Goal: Task Accomplishment & Management: Use online tool/utility

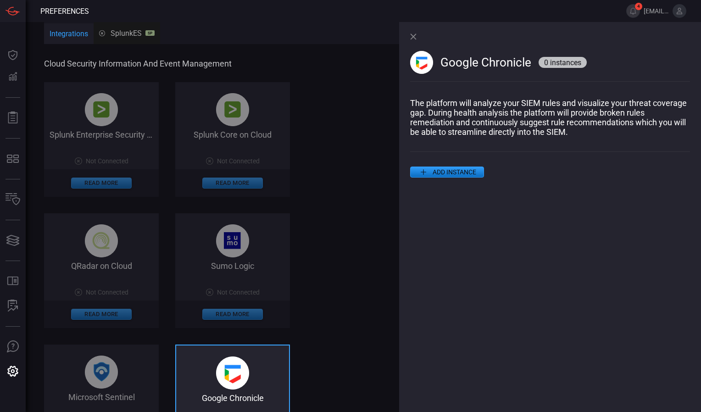
click at [417, 38] on div "Google Chronicle 0 instances" at bounding box center [550, 60] width 280 height 76
click at [414, 36] on icon at bounding box center [413, 36] width 6 height 6
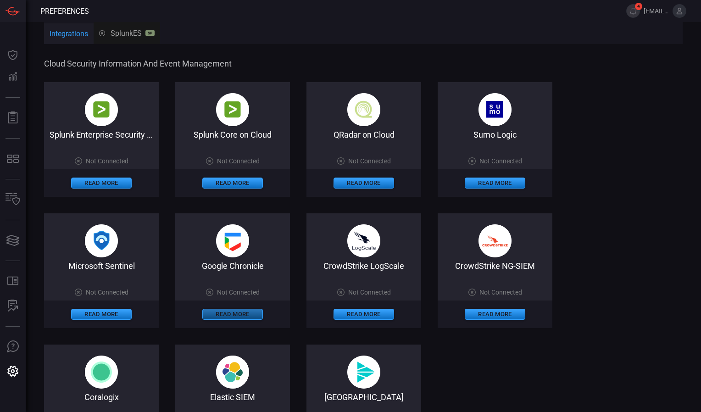
click at [234, 315] on button "Read More" at bounding box center [232, 314] width 61 height 11
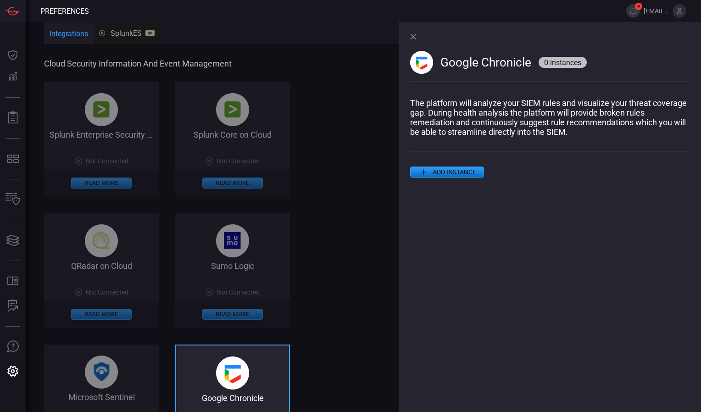
click at [441, 176] on div "Google Chronicle 0 instances The platform will analyze your SIEM rules and visu…" at bounding box center [550, 217] width 302 height 390
click at [441, 175] on button "ADD INSTANCE" at bounding box center [447, 172] width 74 height 11
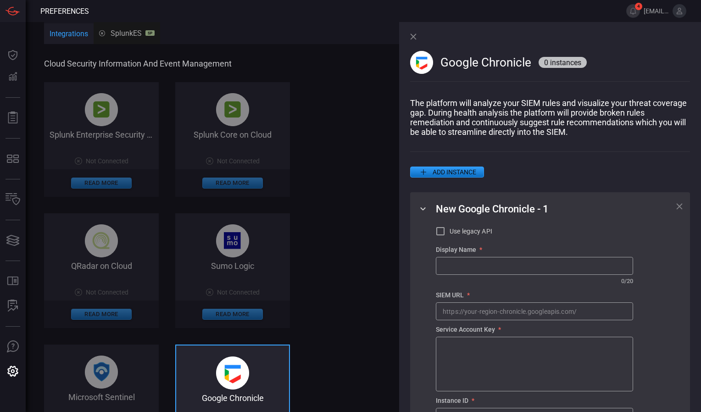
scroll to position [46, 0]
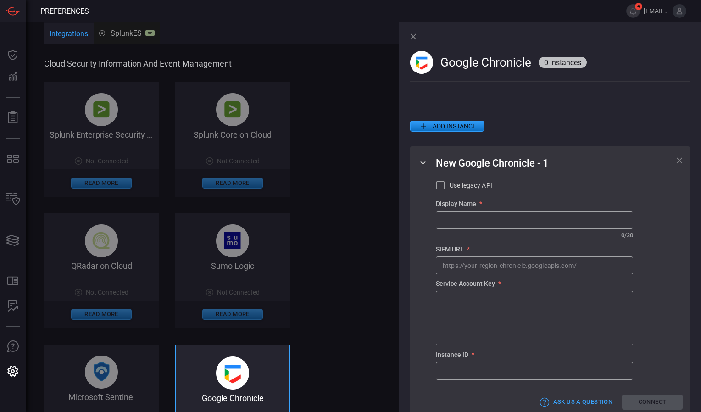
click at [456, 224] on input "text" at bounding box center [534, 220] width 196 height 17
drag, startPoint x: 443, startPoint y: 64, endPoint x: 529, endPoint y: 68, distance: 85.9
click at [529, 68] on span "Google Chronicle" at bounding box center [486, 63] width 91 height 14
copy span "Google Chronicle"
click at [467, 223] on input "text" at bounding box center [534, 220] width 196 height 17
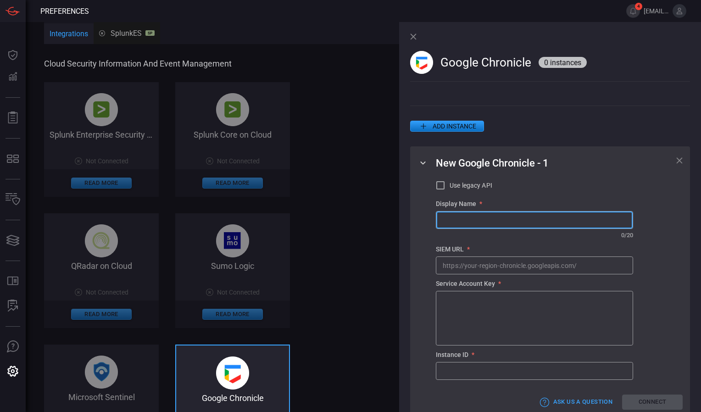
paste input "GoogleChronicle"
type input "GoogleChronicle"
click at [481, 271] on input "text" at bounding box center [534, 265] width 196 height 17
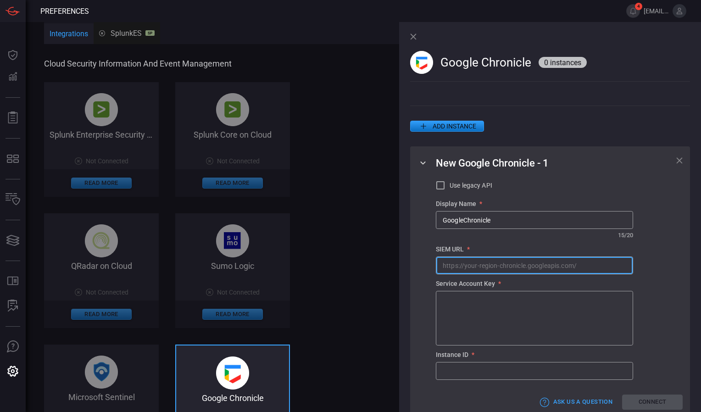
click at [456, 271] on input "text" at bounding box center [534, 265] width 196 height 17
paste input "[URL][DOMAIN_NAME]"
type input "[URL][DOMAIN_NAME]"
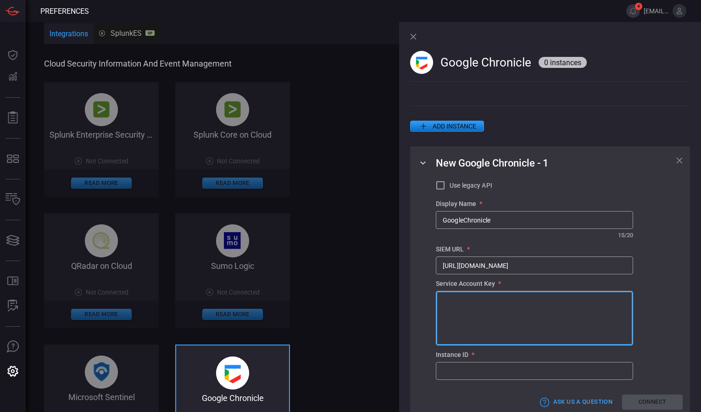
click at [450, 301] on textarea at bounding box center [535, 319] width 184 height 46
click at [543, 39] on div "Google Chronicle 0 instances" at bounding box center [550, 60] width 280 height 76
click at [455, 302] on textarea at bounding box center [535, 319] width 184 height 46
paste textarea "{ "type": "service_account", "project_id": "scsk-test-chronicle", "private_key_…"
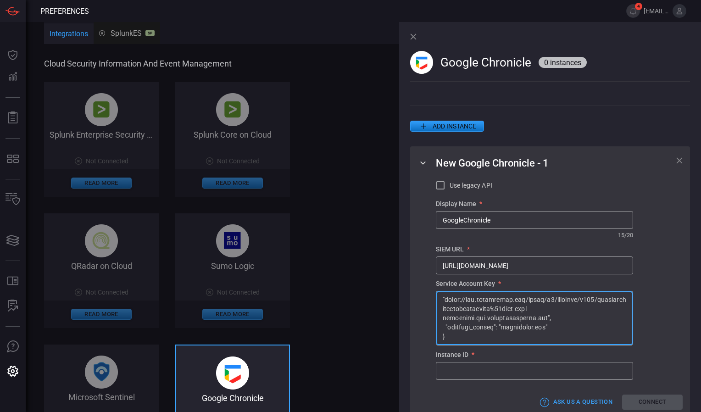
scroll to position [68, 0]
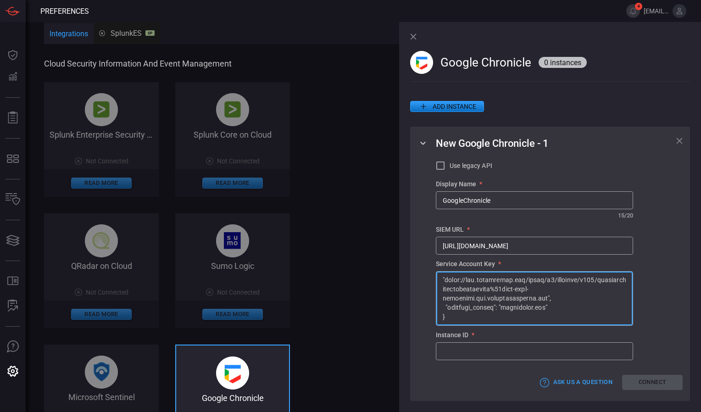
type textarea "{ "type": "service_account", "project_id": "scsk-test-chronicle", "private_key_…"
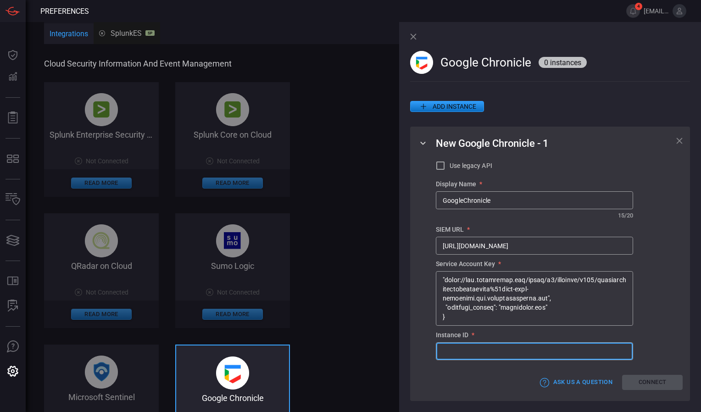
click at [455, 351] on input "text" at bounding box center [534, 351] width 196 height 17
click at [454, 352] on input "text" at bounding box center [534, 351] width 196 height 17
paste input "d9dac39a-f464-46e3-b6c7-bead7faf5a25"
type input "d9dac39a-f464-46e3-b6c7-bead7faf5a25"
click at [638, 385] on button "Connect" at bounding box center [652, 382] width 61 height 15
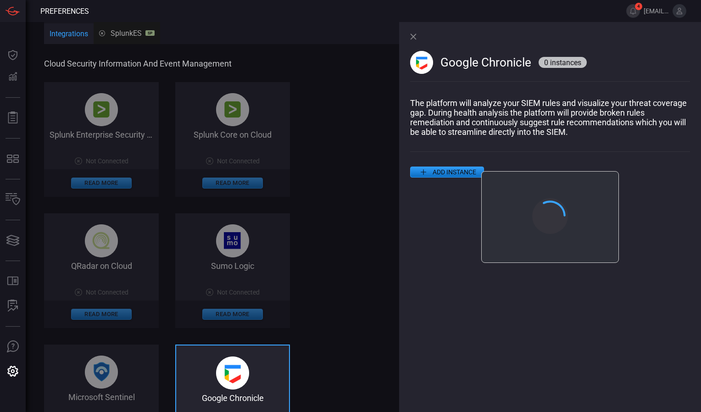
scroll to position [0, 0]
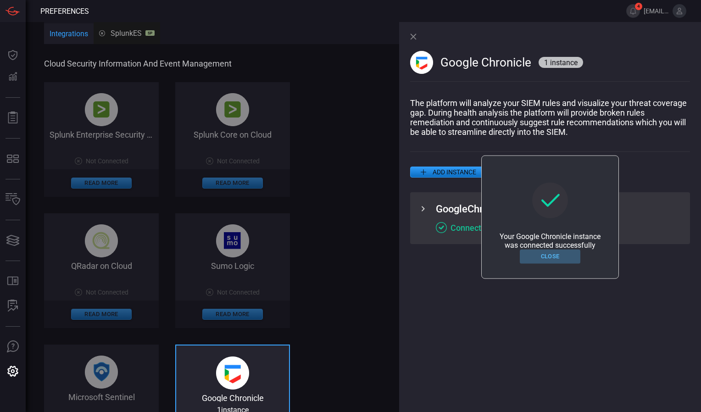
click at [549, 256] on button "Close" at bounding box center [550, 257] width 61 height 14
